Goal: Information Seeking & Learning: Find specific fact

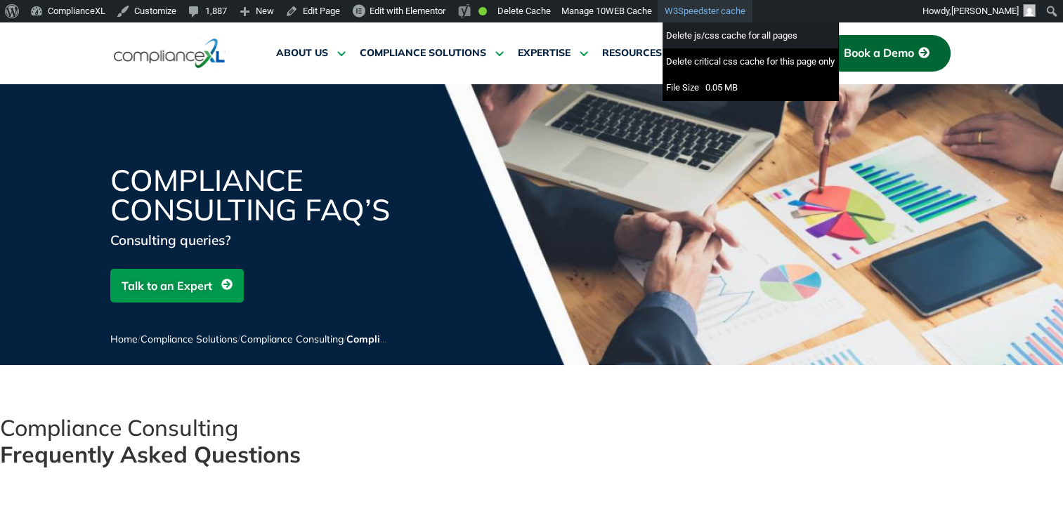
click at [706, 35] on div "Delete js/css cache for all pages" at bounding box center [750, 35] width 176 height 26
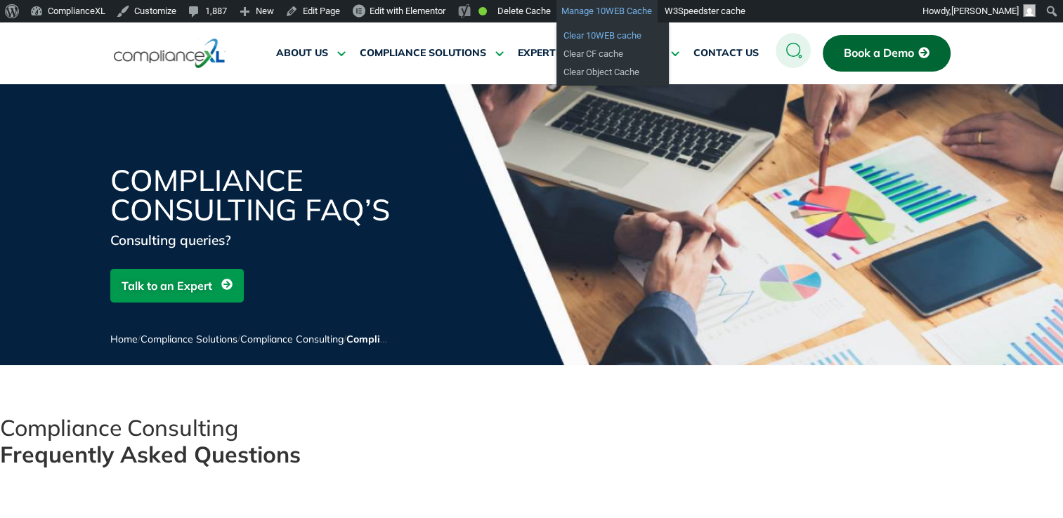
click at [621, 32] on link "Clear 10WEB cache" at bounding box center [612, 36] width 112 height 18
click at [596, 75] on link "Clear Object Cache" at bounding box center [612, 72] width 112 height 18
click at [598, 74] on link "Clear Object Cache" at bounding box center [612, 72] width 112 height 18
click at [615, 38] on link "Clear 10WEB cache" at bounding box center [612, 36] width 112 height 18
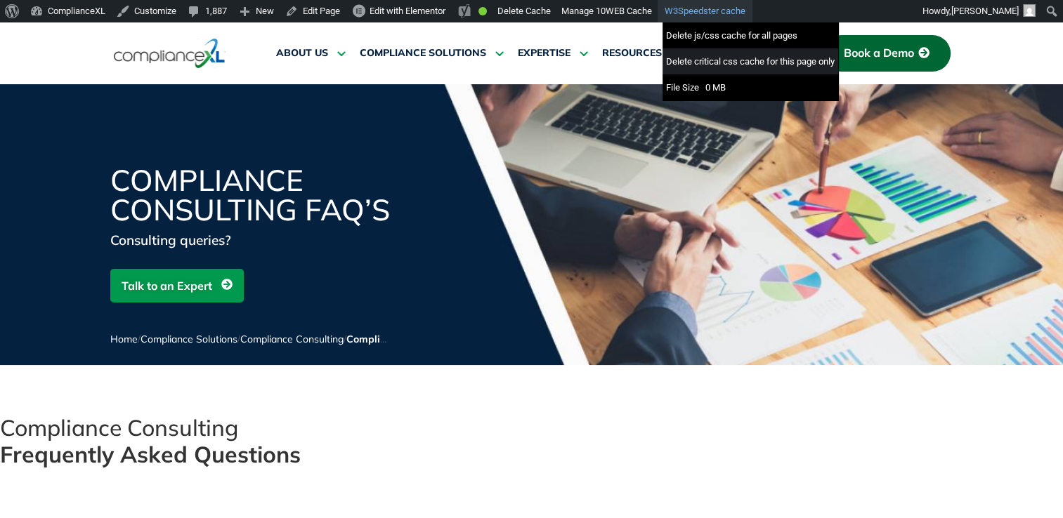
click at [707, 63] on div "Delete critical css cache for this page only" at bounding box center [750, 61] width 176 height 26
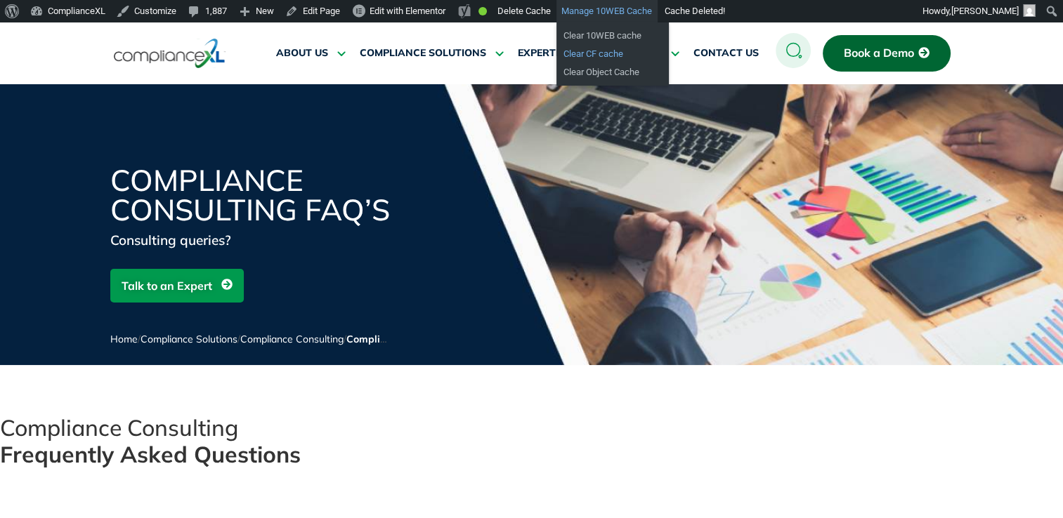
click at [610, 52] on link "Clear CF cache" at bounding box center [612, 54] width 112 height 18
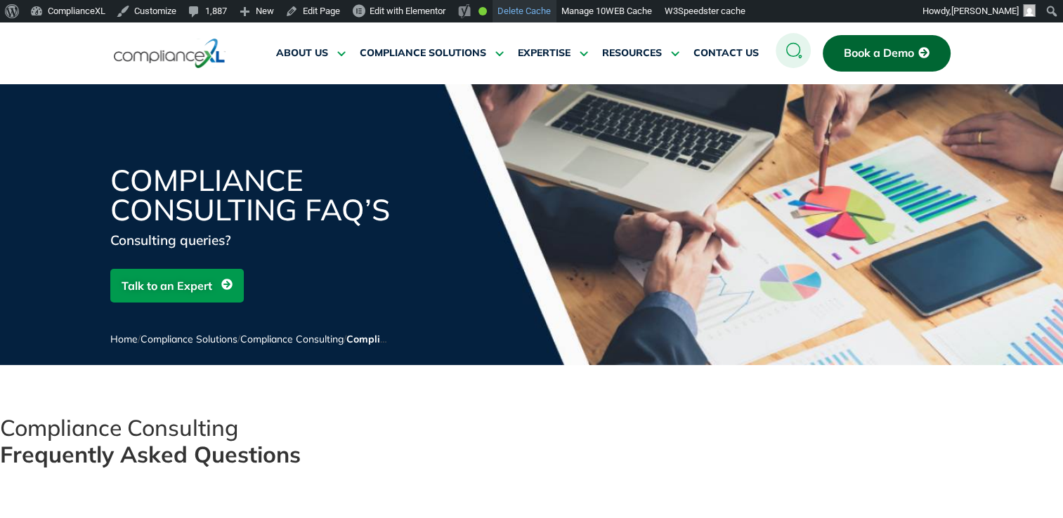
click at [534, 10] on link "Delete Cache" at bounding box center [524, 11] width 64 height 22
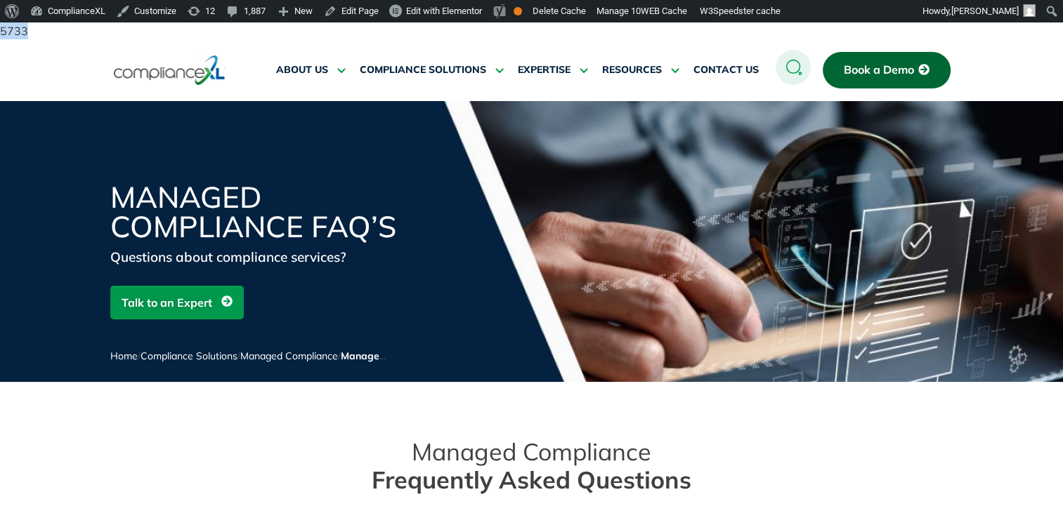
drag, startPoint x: 31, startPoint y: 37, endPoint x: 0, endPoint y: 35, distance: 30.9
copy body "5733"
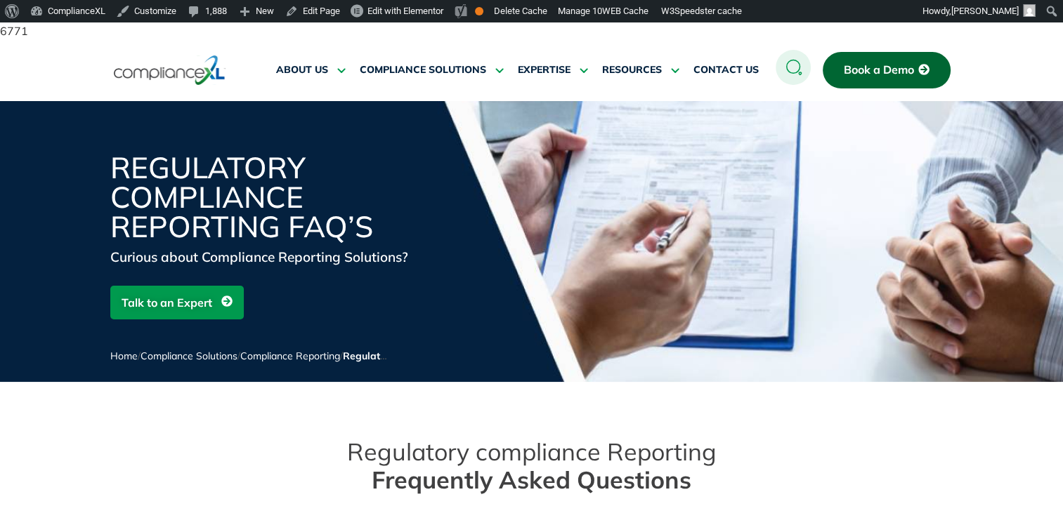
copy body "6771"
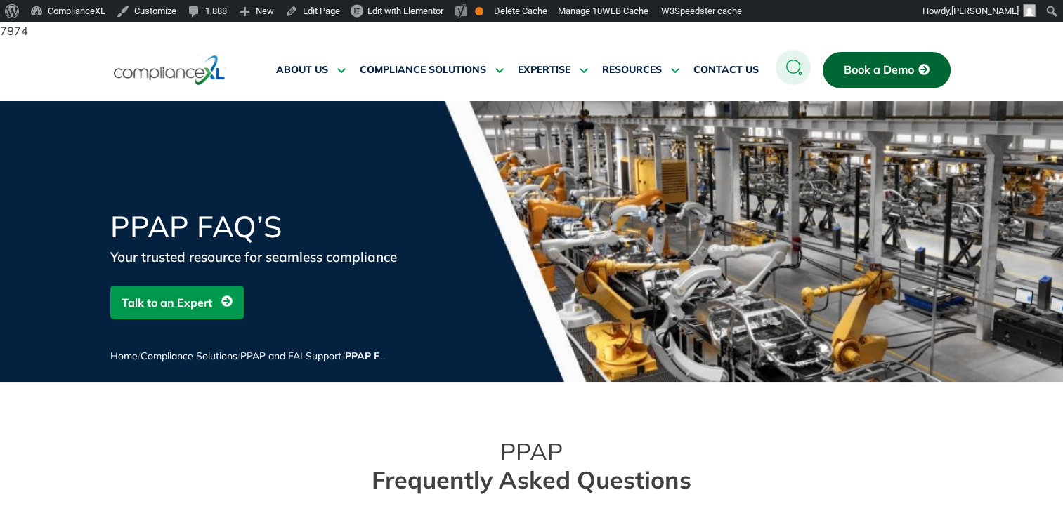
copy body "7874"
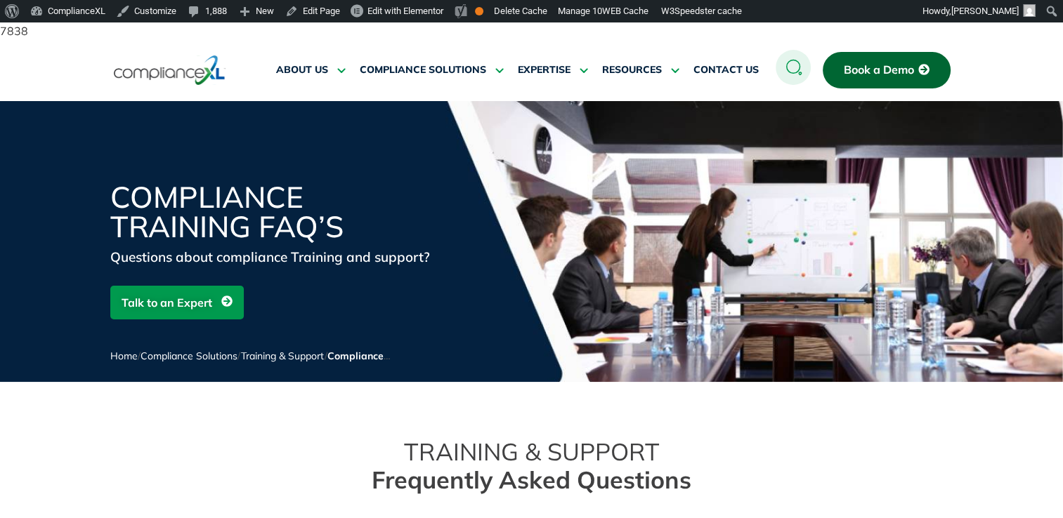
copy body "7838"
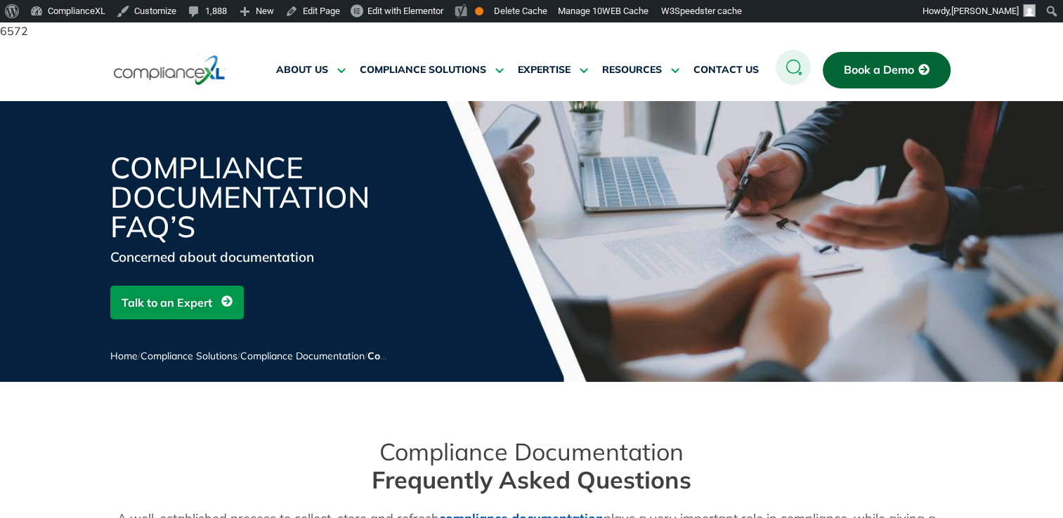
copy body "6572"
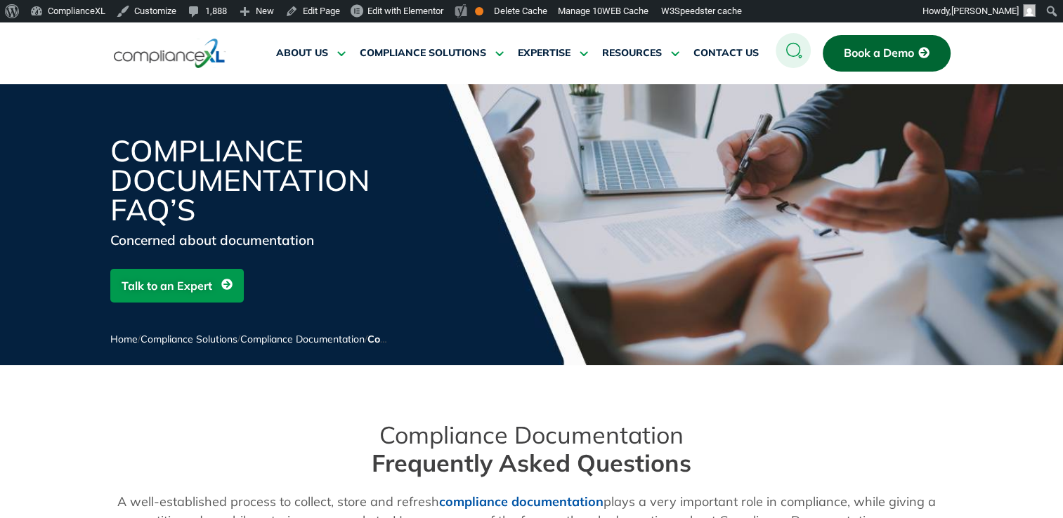
click at [792, 49] on circle at bounding box center [792, 50] width 35 height 35
click at [792, 51] on circle at bounding box center [792, 50] width 35 height 35
click at [793, 52] on circle at bounding box center [792, 50] width 35 height 35
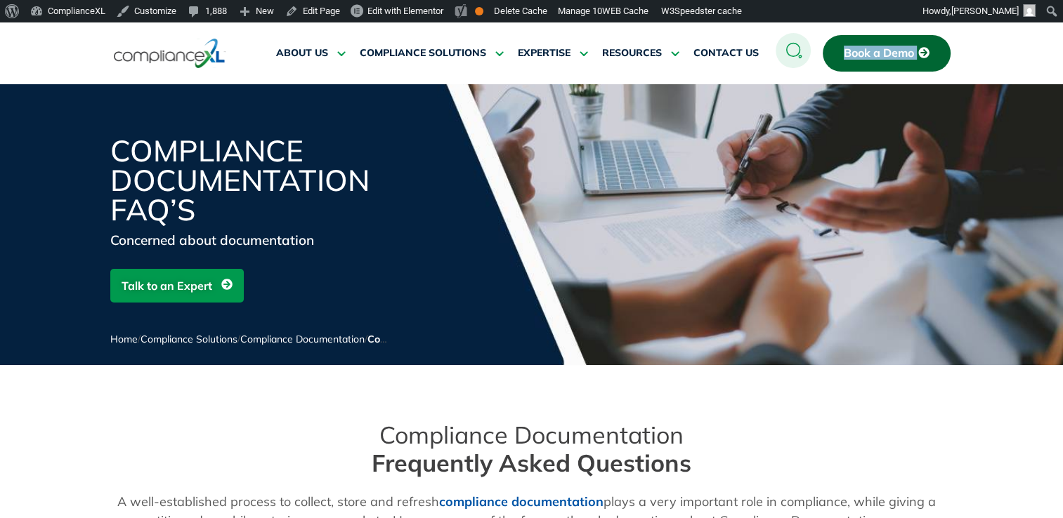
click at [793, 52] on circle at bounding box center [792, 50] width 35 height 35
drag, startPoint x: 793, startPoint y: 52, endPoint x: 768, endPoint y: 103, distance: 56.5
click at [768, 103] on div "Compliance Documentation FAQ’s Concerned about documentation Talk to an Expert …" at bounding box center [531, 224] width 1063 height 281
click at [793, 46] on circle at bounding box center [792, 50] width 35 height 35
click at [796, 51] on circle at bounding box center [792, 50] width 35 height 35
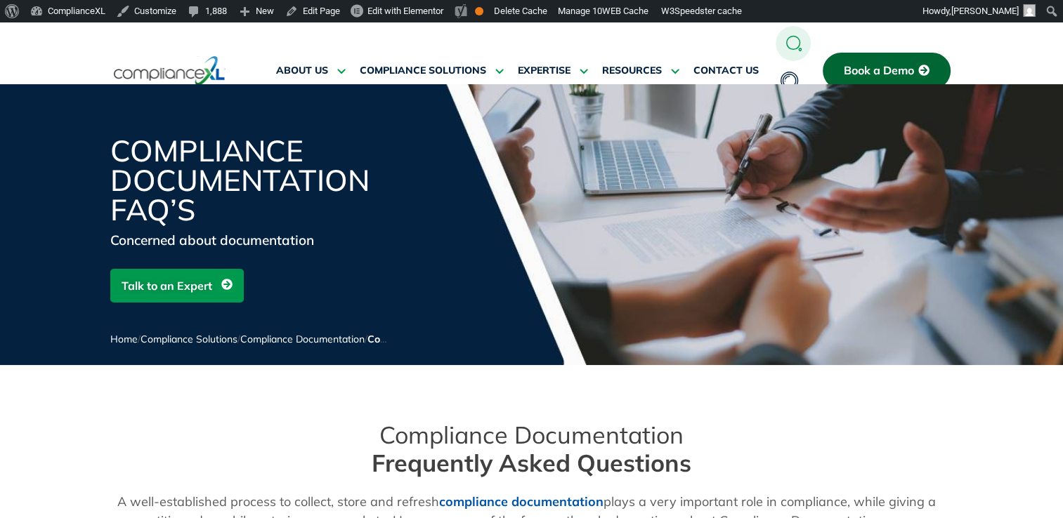
click at [789, 77] on icon "navsearch-button" at bounding box center [792, 84] width 25 height 25
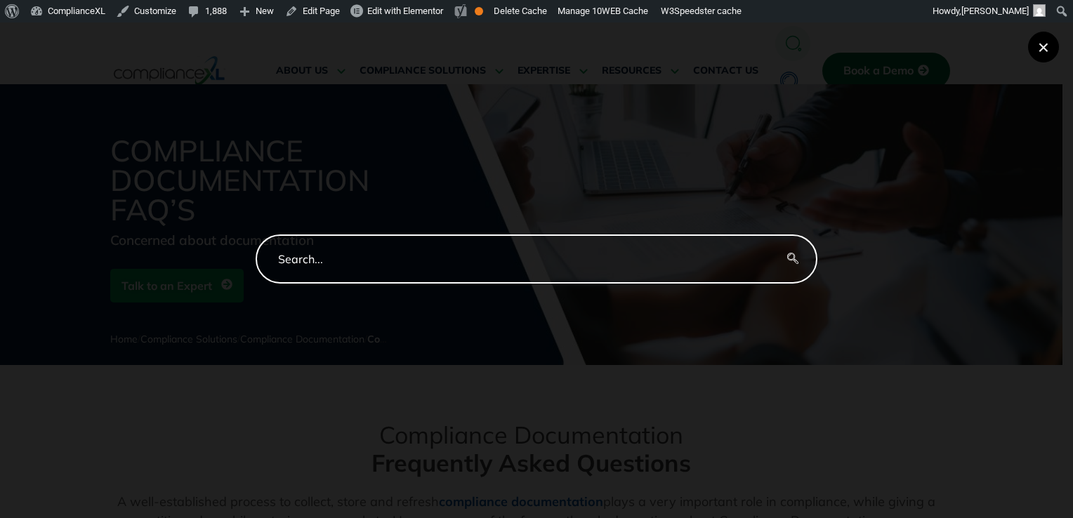
click at [1042, 46] on button "×" at bounding box center [1043, 47] width 31 height 31
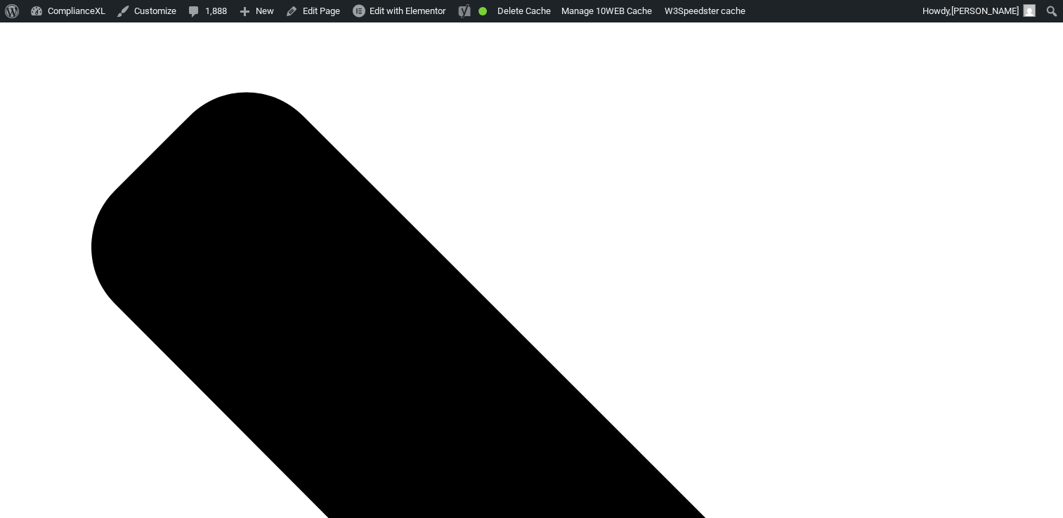
scroll to position [1756, 0]
